Goal: Information Seeking & Learning: Learn about a topic

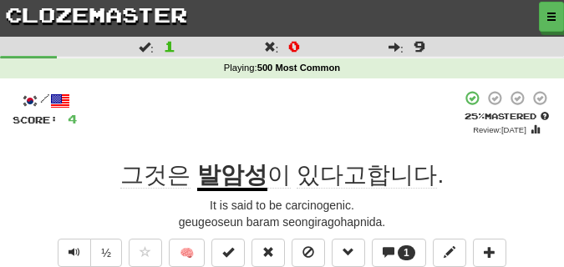
scroll to position [84, 0]
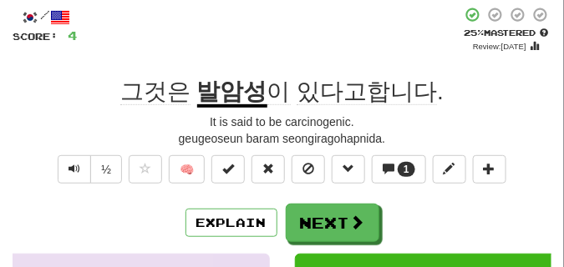
click at [78, 170] on span "Text-to-speech controls" at bounding box center [75, 169] width 12 height 12
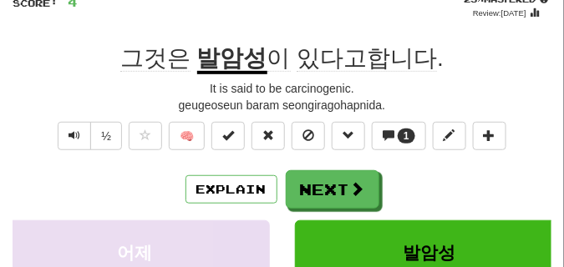
scroll to position [125, 0]
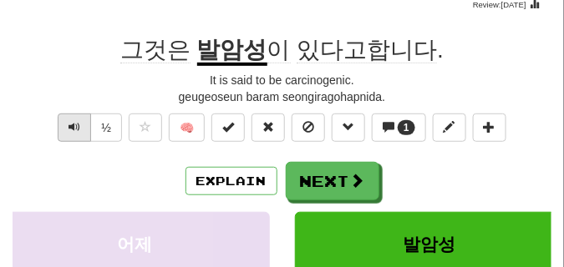
click at [74, 138] on button "Text-to-speech controls" at bounding box center [74, 128] width 33 height 28
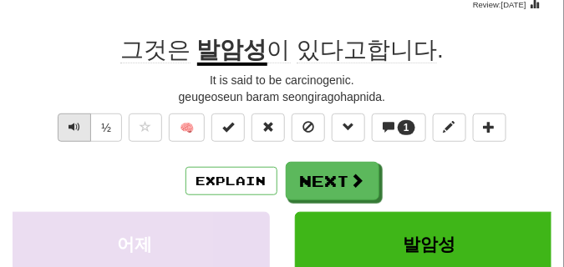
click at [74, 137] on button "Text-to-speech controls" at bounding box center [74, 128] width 33 height 28
click at [69, 126] on span "Text-to-speech controls" at bounding box center [75, 127] width 12 height 12
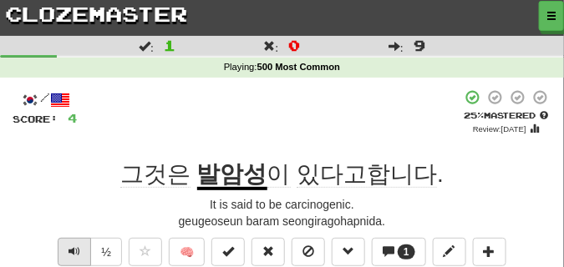
scroll to position [0, 0]
